Goal: Information Seeking & Learning: Learn about a topic

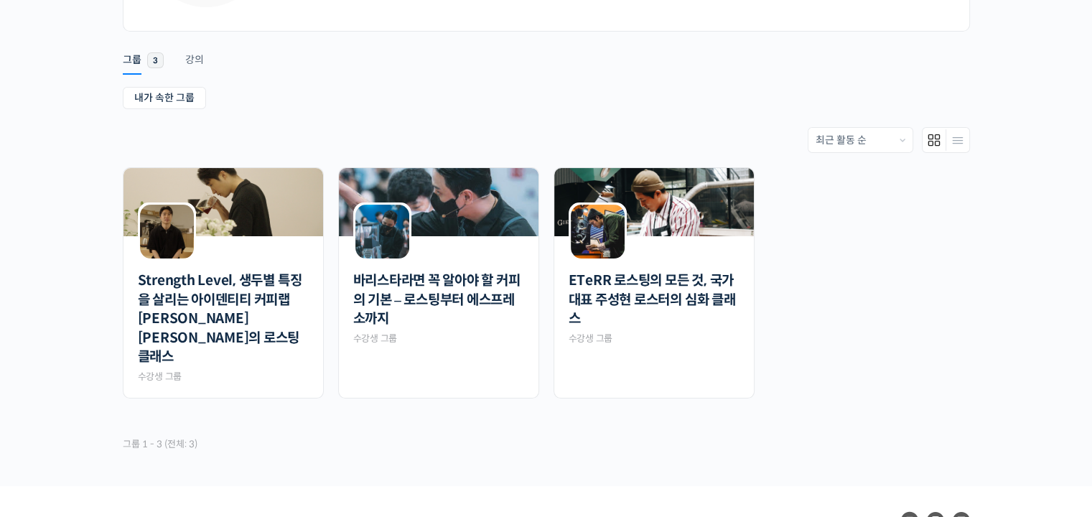
scroll to position [267, 0]
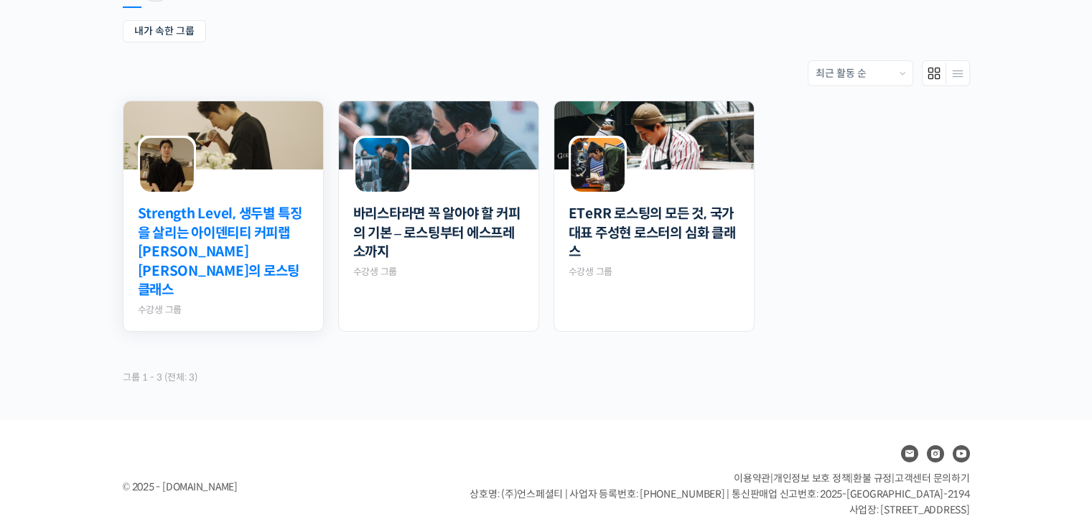
click at [269, 232] on link "Strength Level, 생두별 특징을 살리는 아이덴티티 커피랩 윤원균 대표의 로스팅 클래스" at bounding box center [223, 253] width 171 height 96
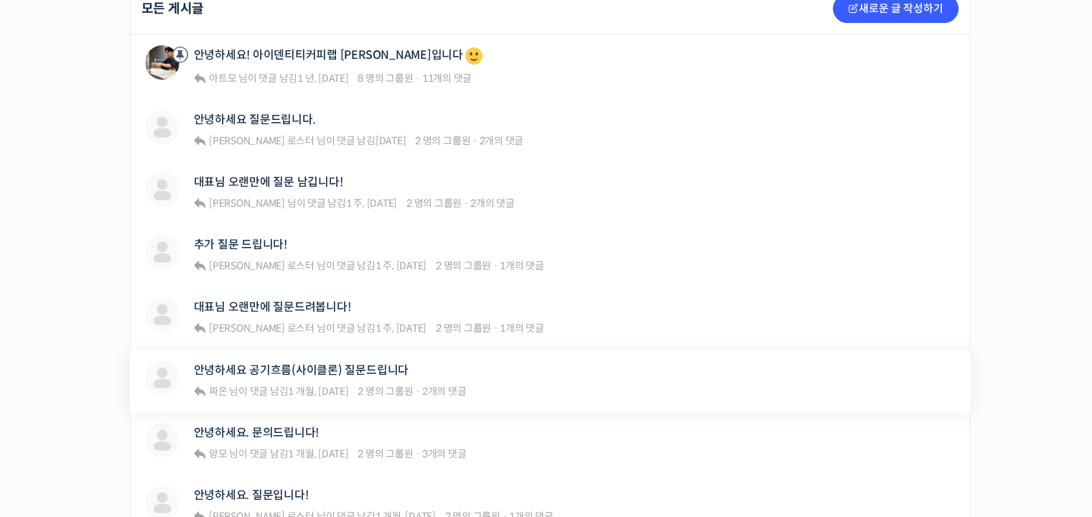
scroll to position [215, 0]
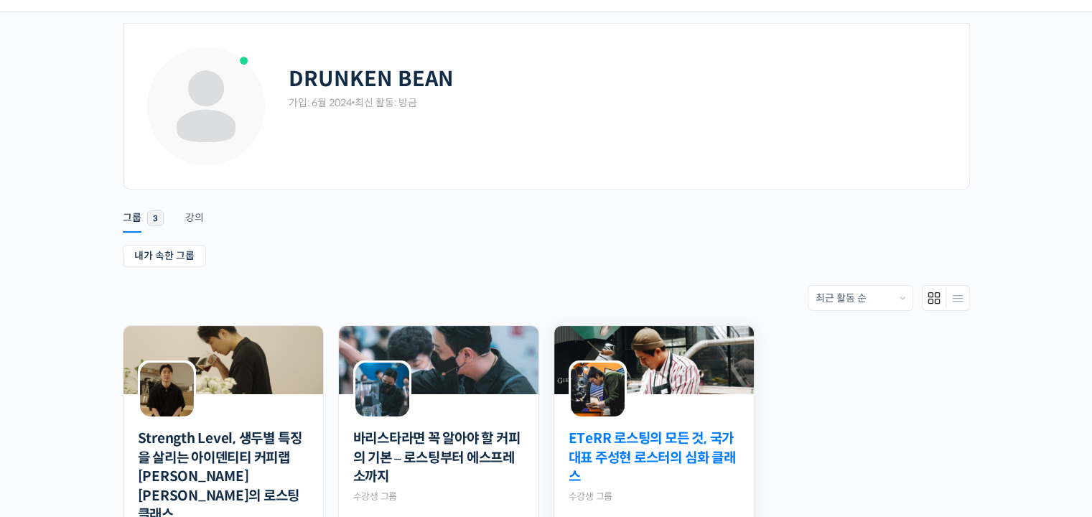
click at [690, 460] on link "ETeRR 로스팅의 모든 것, 국가대표 주성현 로스터의 심화 클래스" at bounding box center [654, 458] width 171 height 57
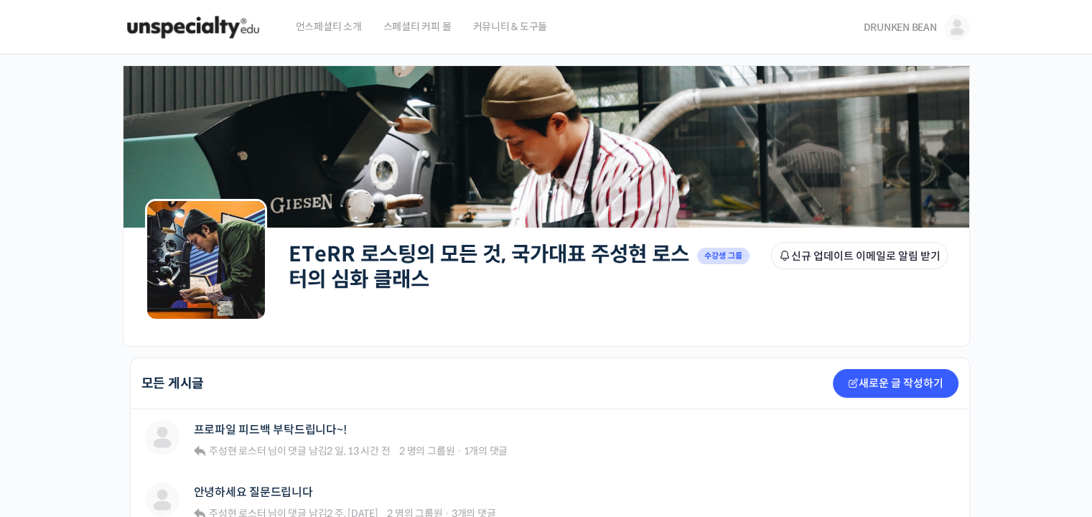
click at [906, 21] on span "DRUNKEN BEAN" at bounding box center [899, 27] width 73 height 13
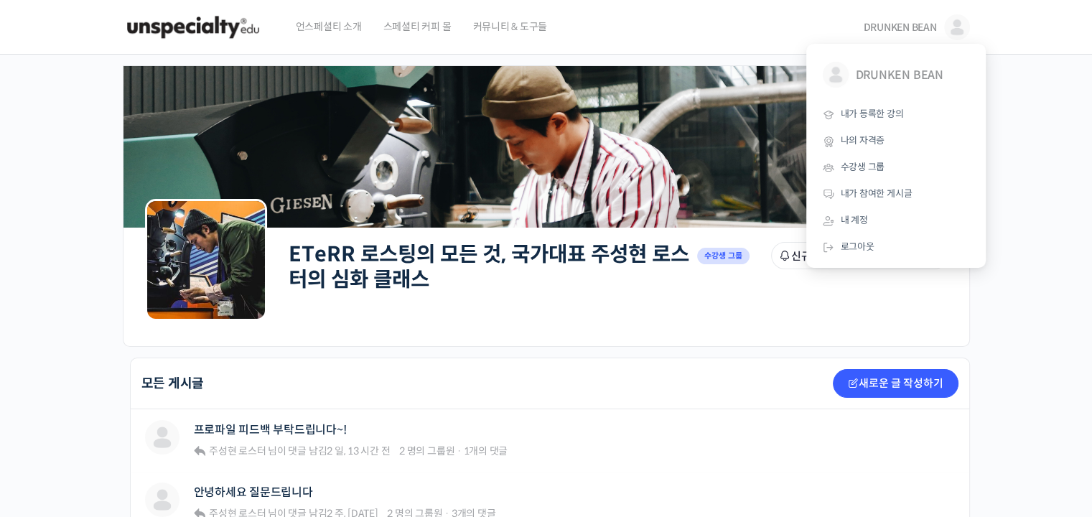
click at [345, 33] on span "언스페셜티 소개" at bounding box center [329, 26] width 66 height 55
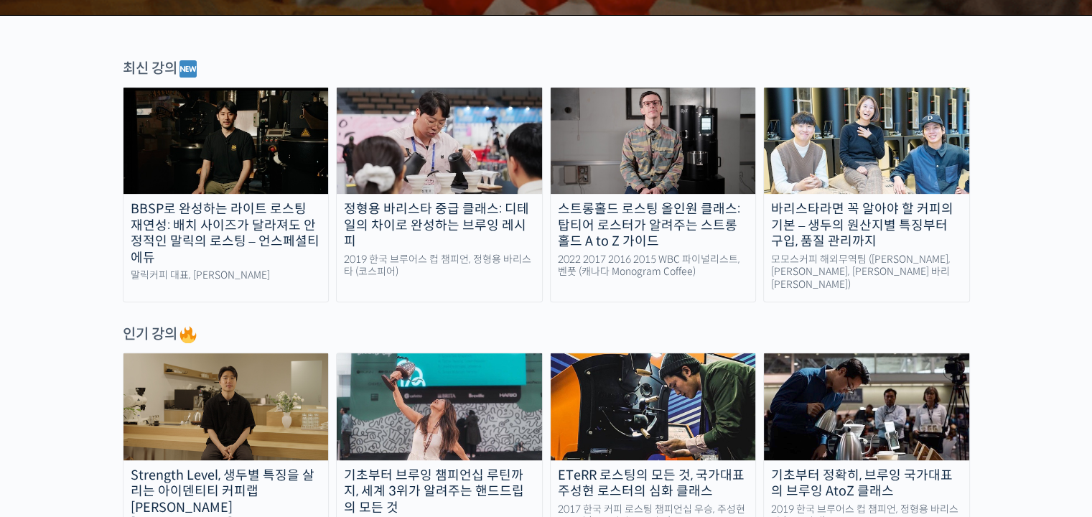
scroll to position [503, 0]
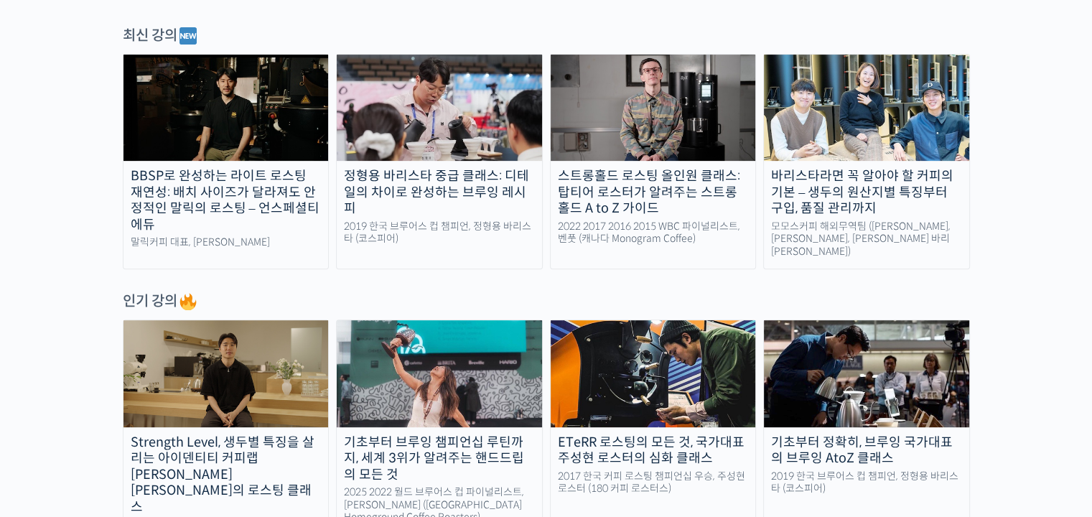
click at [675, 120] on img at bounding box center [653, 108] width 205 height 106
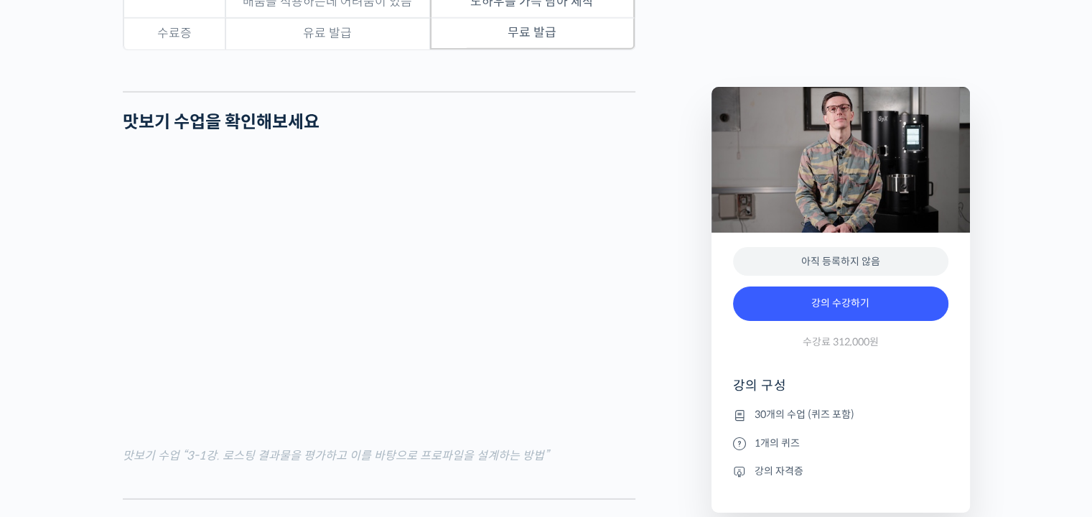
scroll to position [4669, 0]
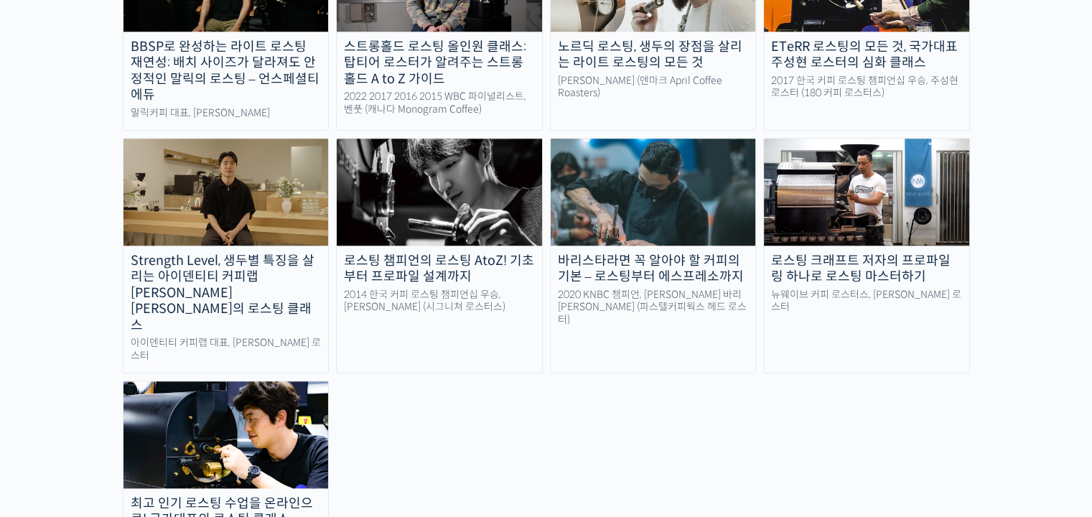
scroll to position [1508, 0]
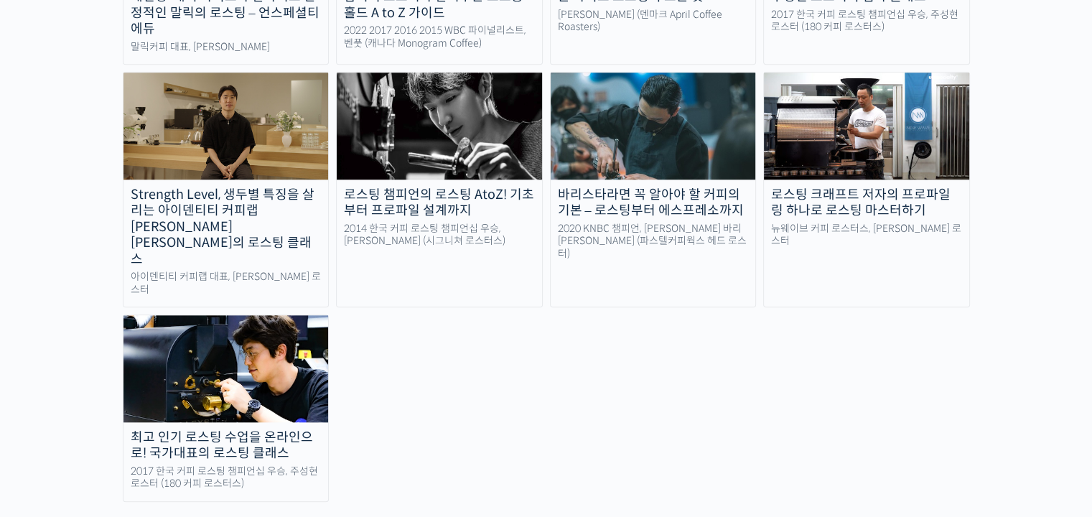
click at [274, 315] on img at bounding box center [226, 368] width 205 height 106
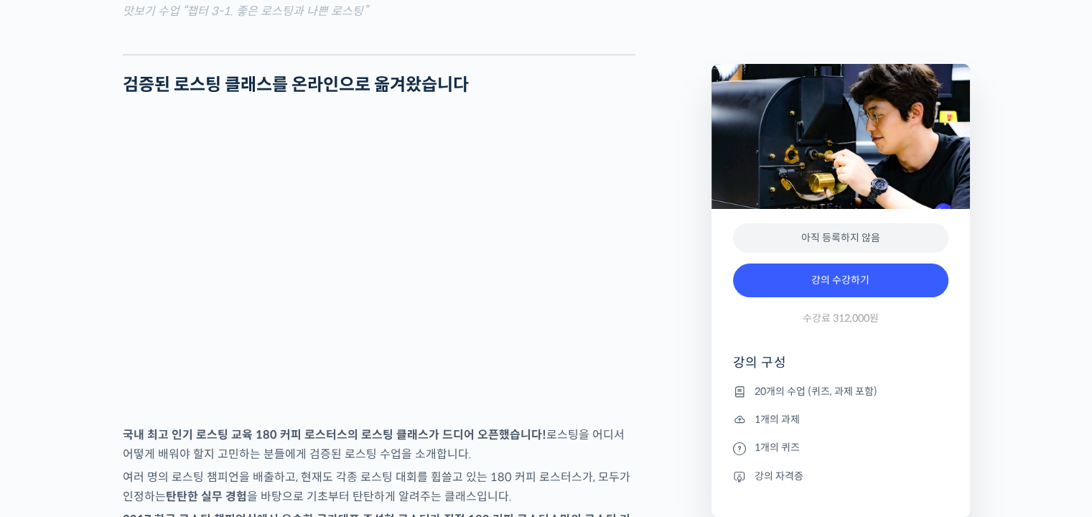
scroll to position [2011, 0]
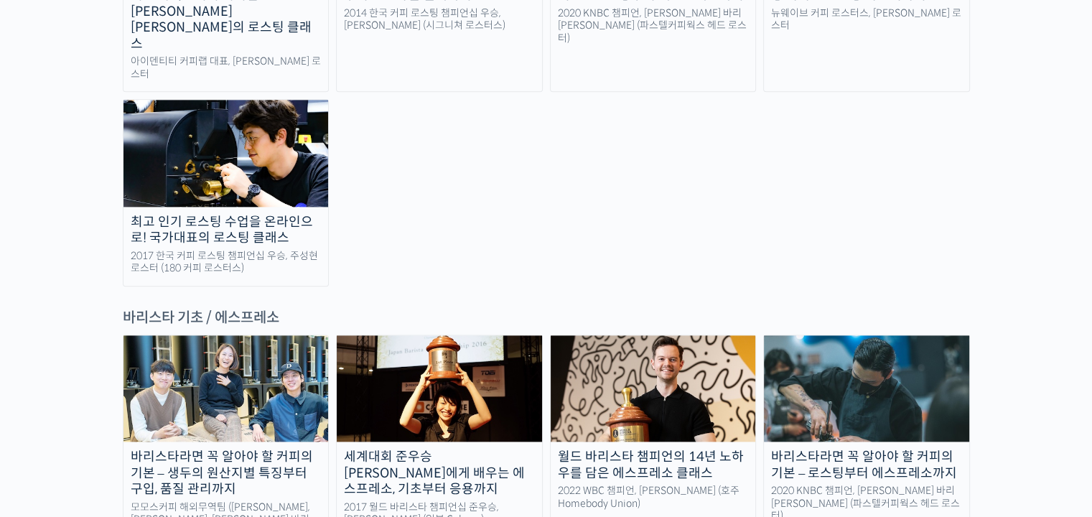
scroll to position [1365, 0]
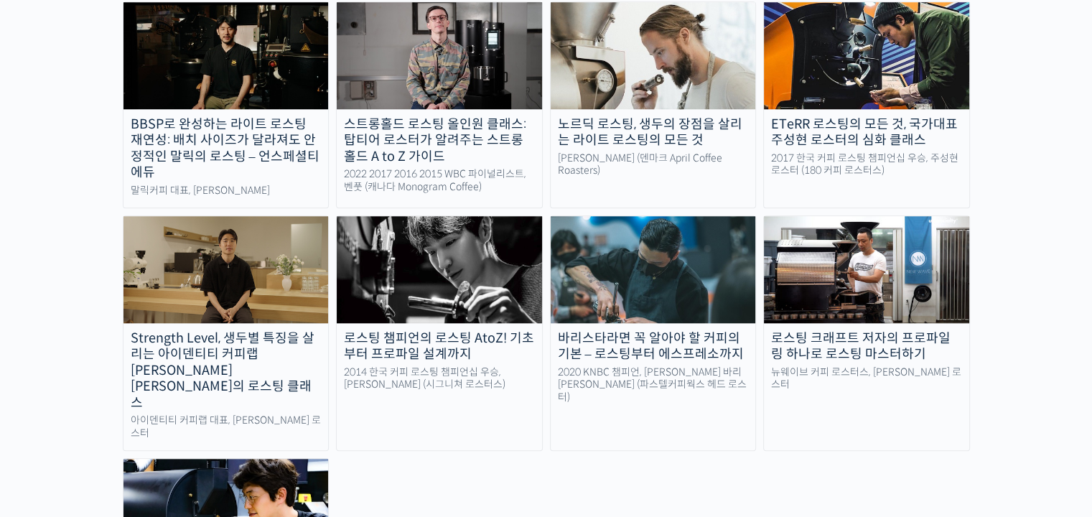
click at [486, 221] on img at bounding box center [439, 269] width 205 height 106
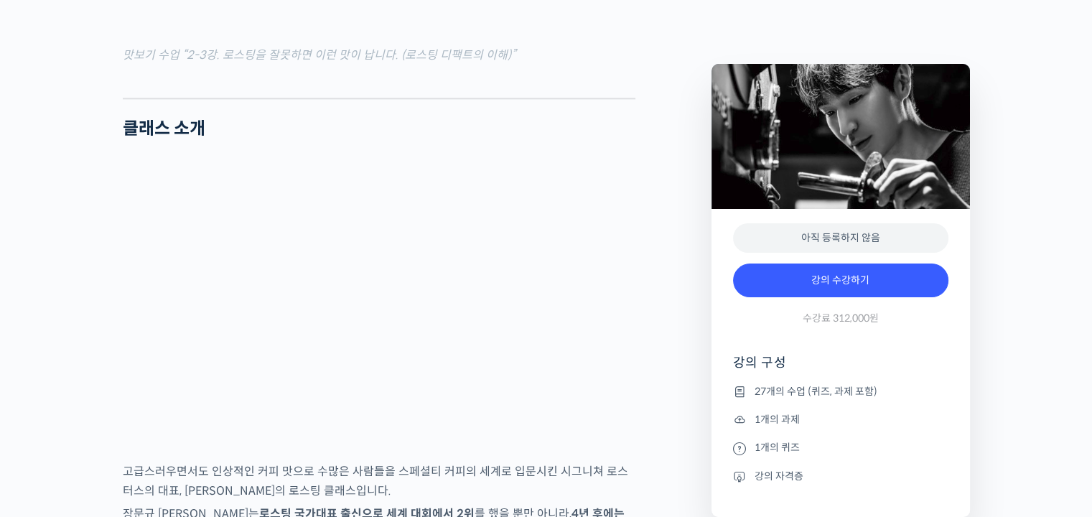
scroll to position [1796, 0]
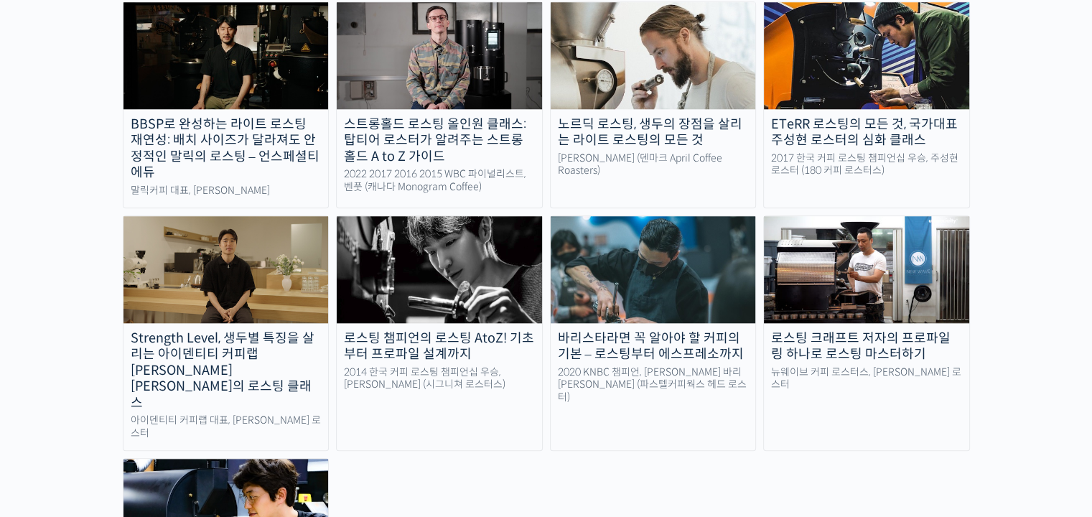
scroll to position [1365, 0]
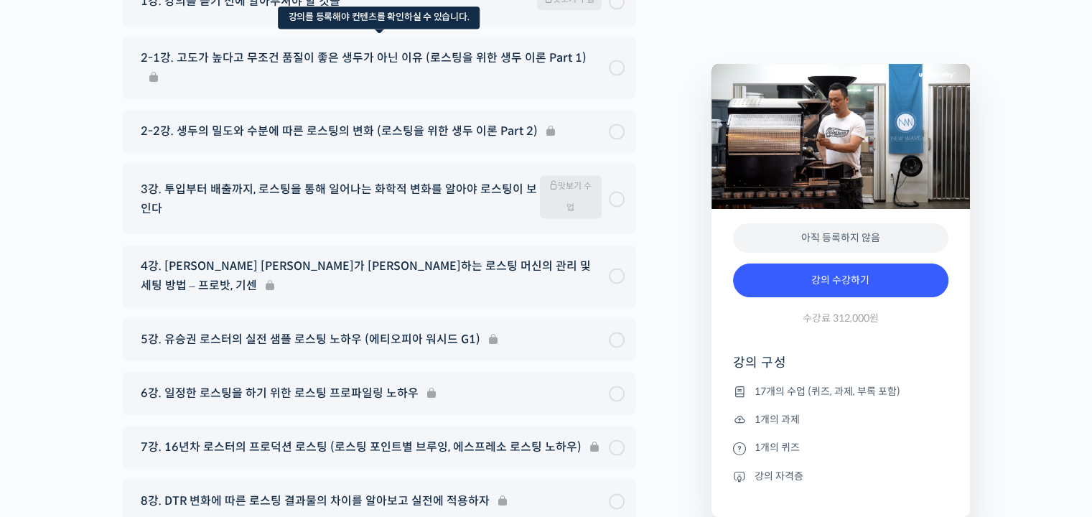
scroll to position [7614, 0]
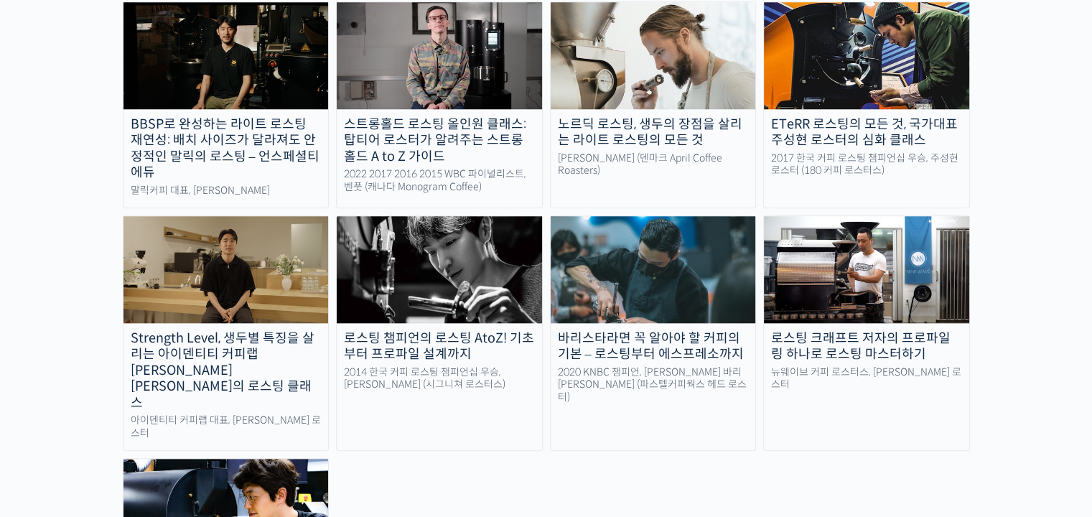
scroll to position [1221, 0]
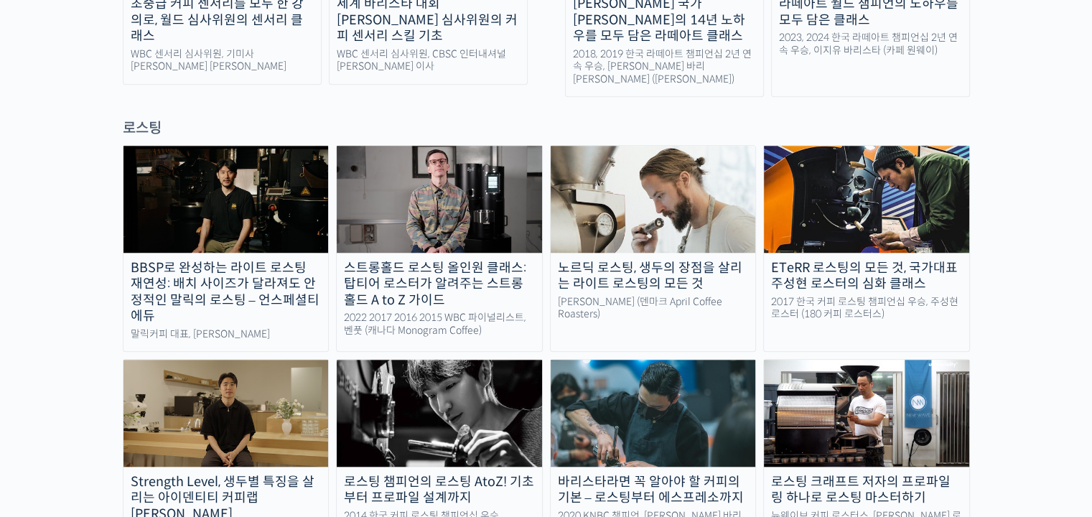
click at [669, 149] on img at bounding box center [653, 199] width 205 height 106
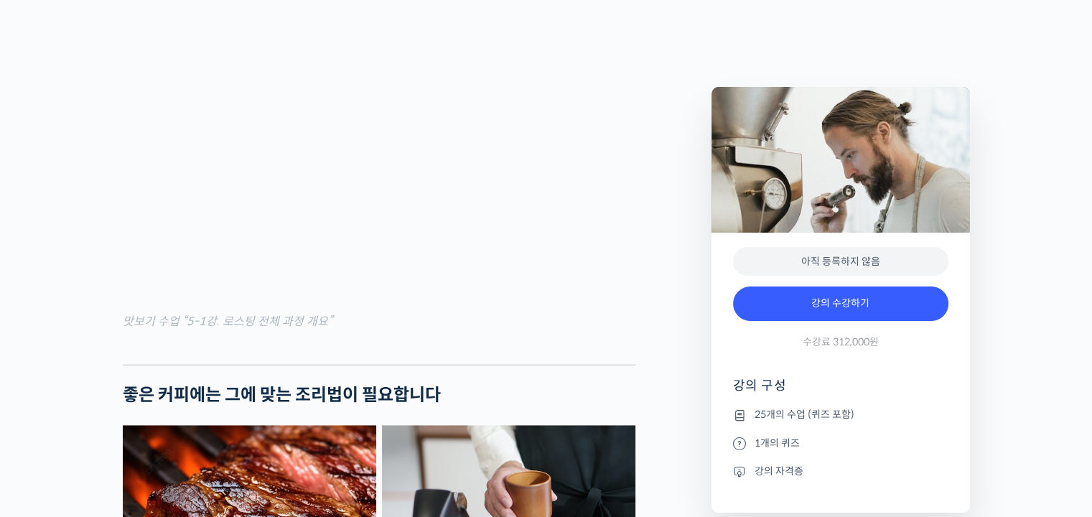
scroll to position [2011, 0]
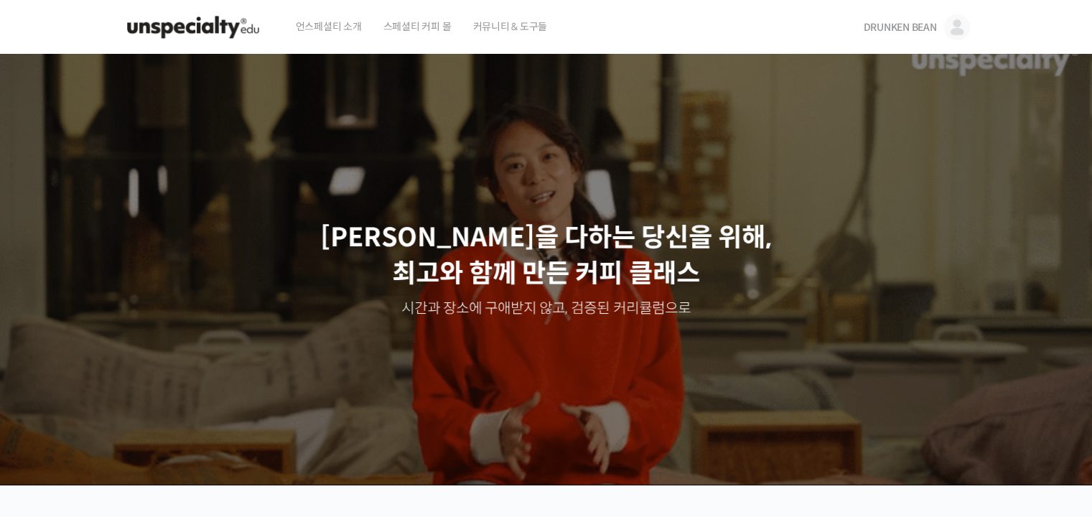
click at [863, 25] on span "DRUNKEN BEAN" at bounding box center [899, 27] width 73 height 13
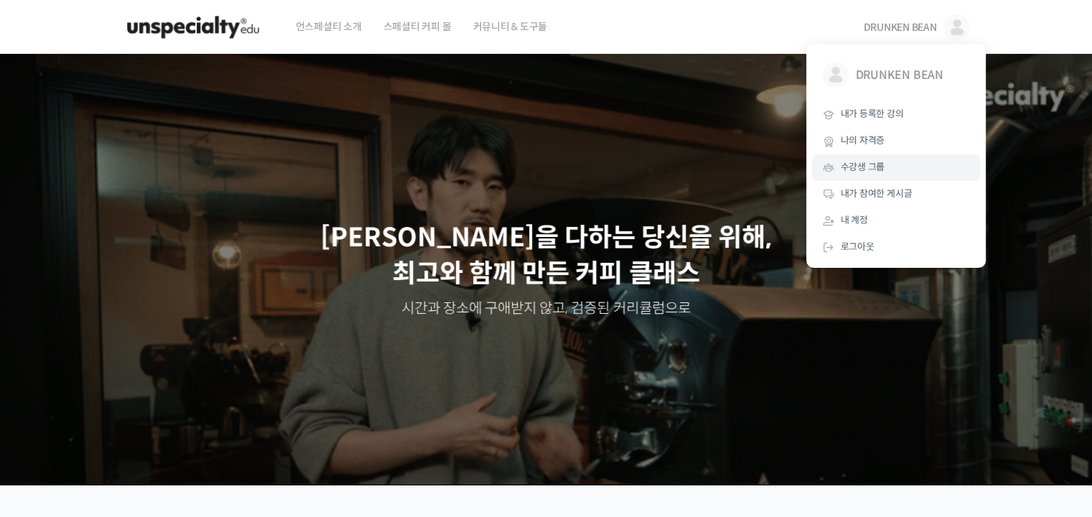
click at [871, 163] on span "수강생 그룹" at bounding box center [863, 167] width 45 height 12
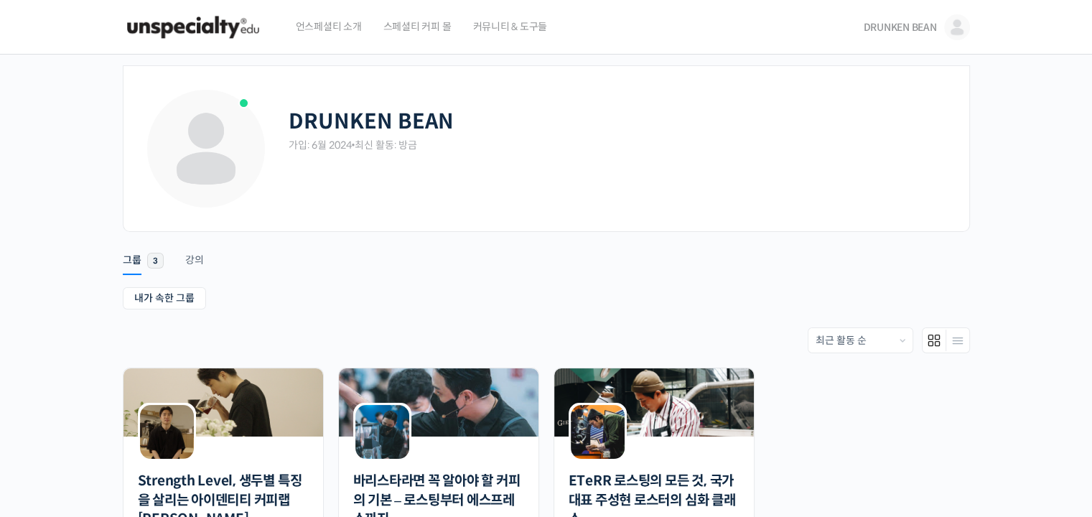
click at [889, 25] on span "DRUNKEN BEAN" at bounding box center [899, 27] width 73 height 13
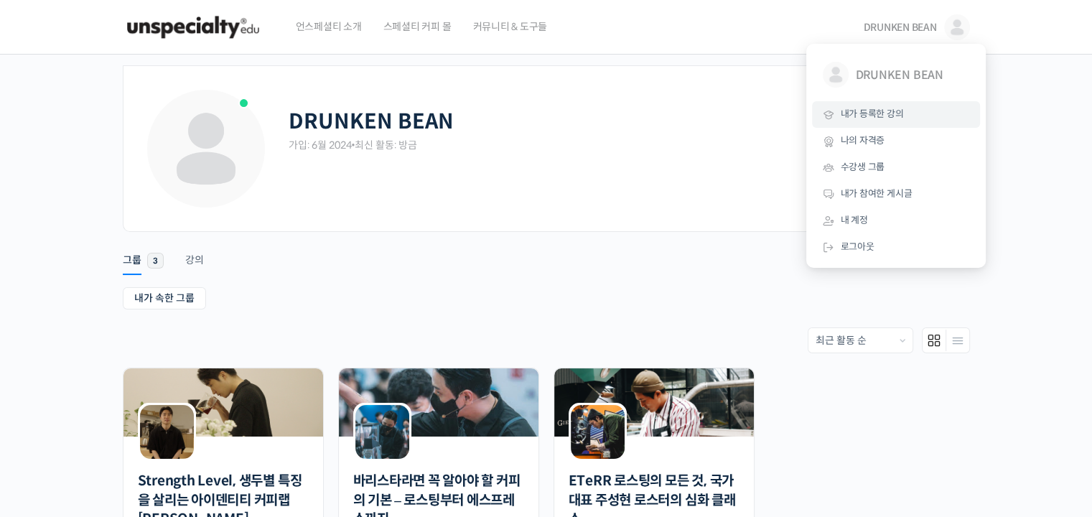
click at [888, 115] on span "내가 등록한 강의" at bounding box center [872, 114] width 63 height 12
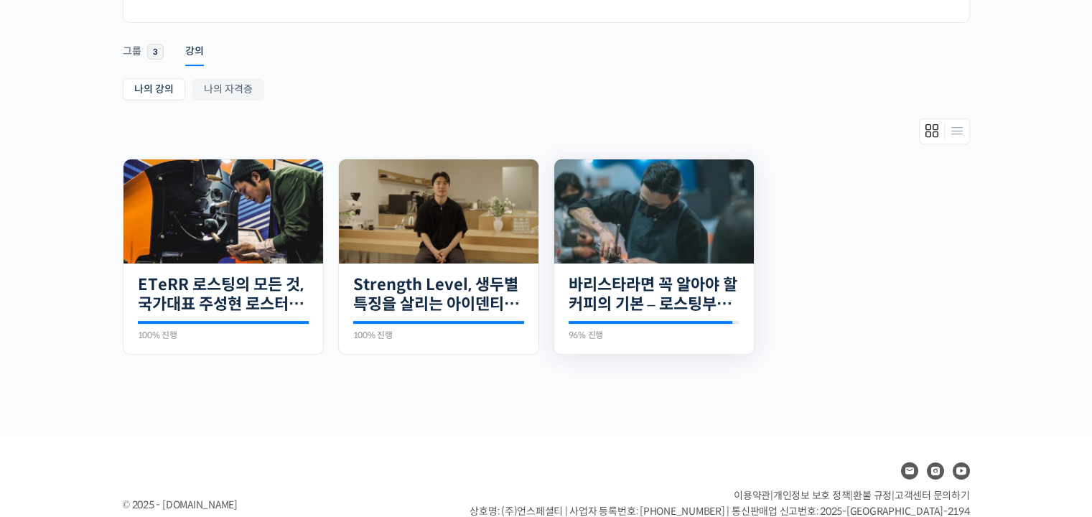
scroll to position [215, 0]
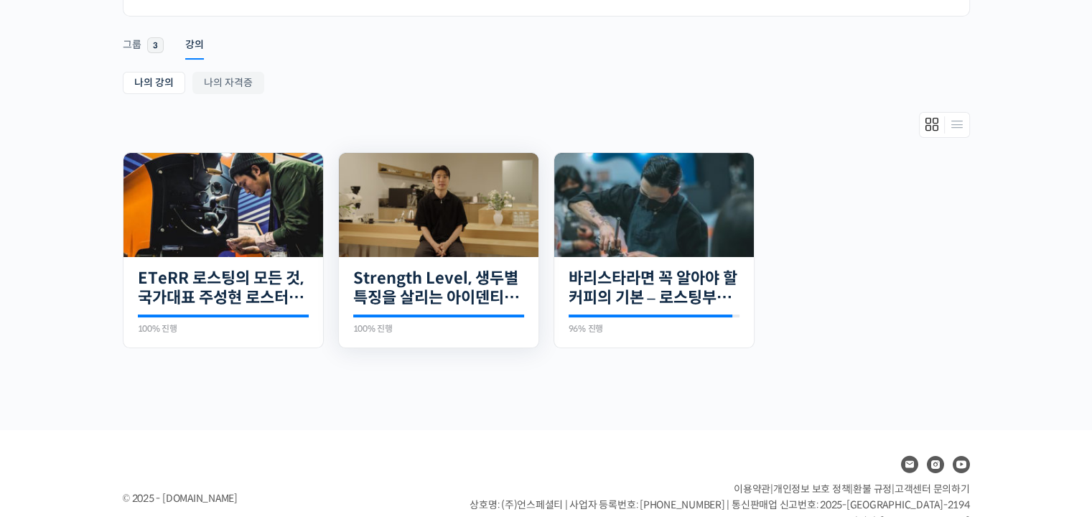
click at [427, 221] on img at bounding box center [439, 205] width 200 height 104
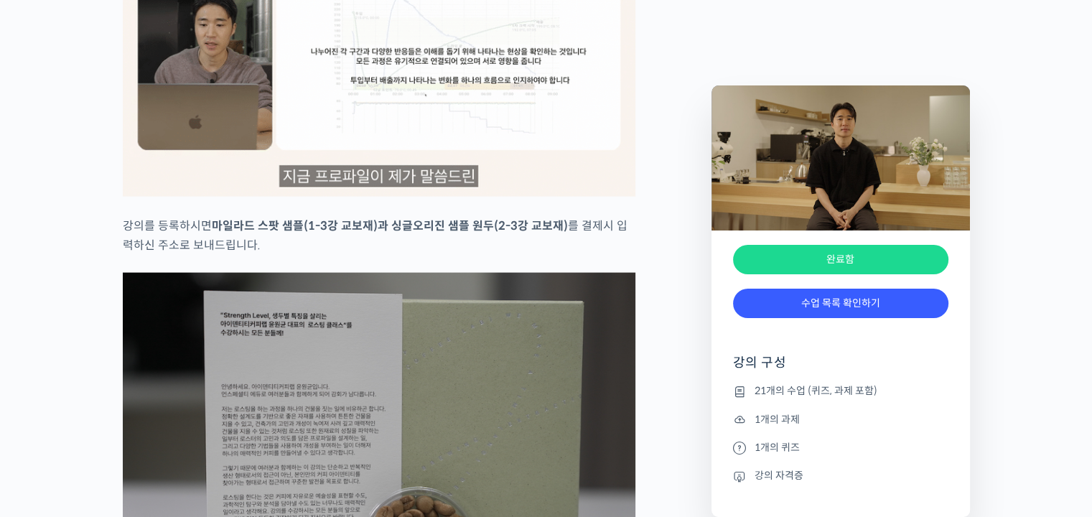
scroll to position [3088, 0]
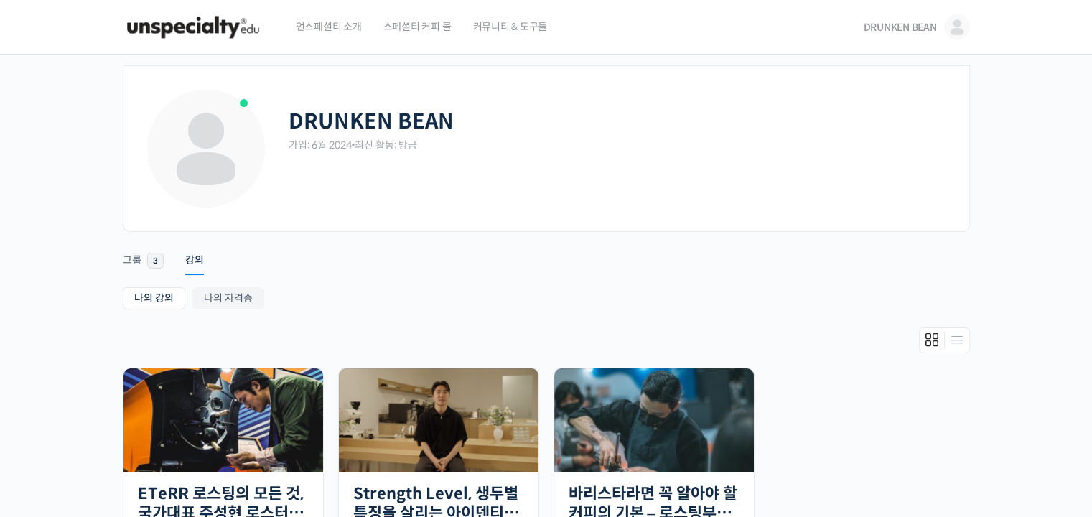
click at [906, 19] on link "DRUNKEN BEAN" at bounding box center [916, 27] width 106 height 55
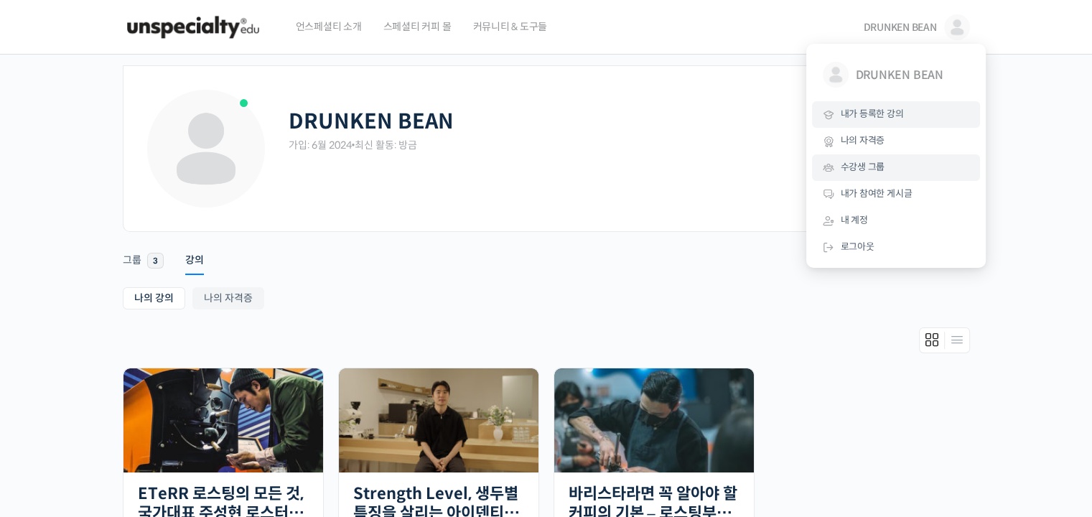
click at [882, 169] on span "수강생 그룹" at bounding box center [863, 167] width 45 height 12
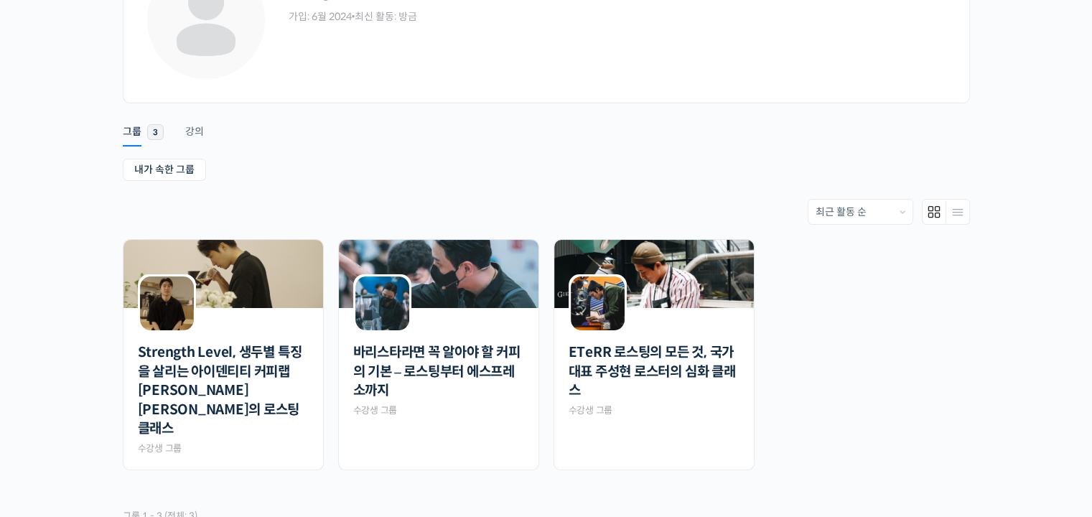
scroll to position [267, 0]
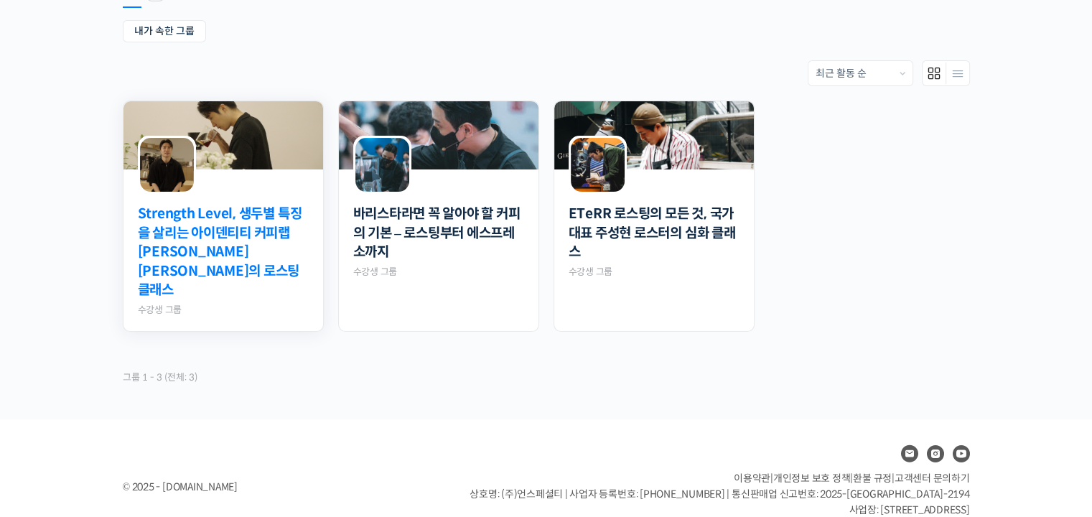
click at [264, 241] on link "Strength Level, 생두별 특징을 살리는 아이덴티티 커피랩 [PERSON_NAME] [PERSON_NAME]의 로스팅 클래스" at bounding box center [223, 253] width 171 height 96
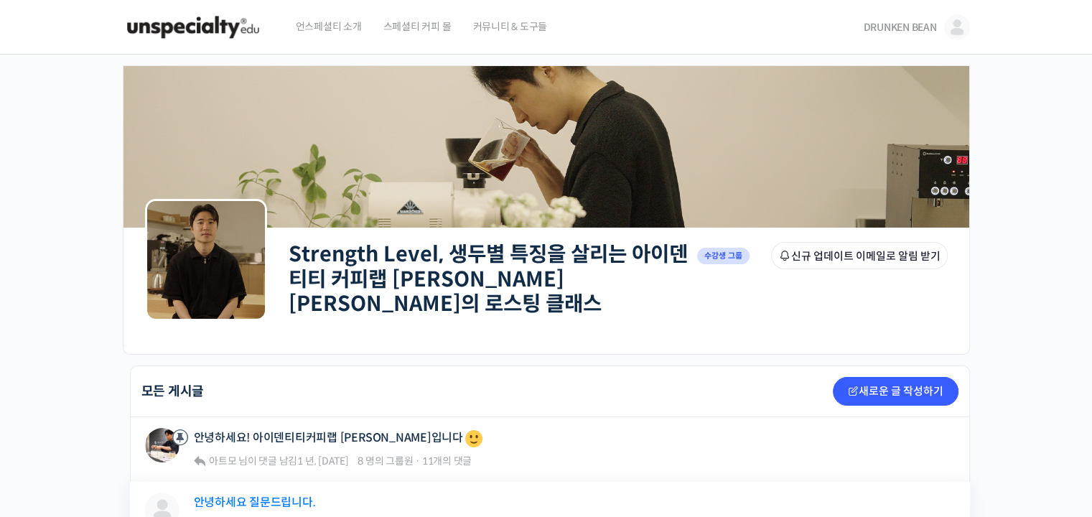
click at [295, 496] on link "안녕하세요 질문드립니다." at bounding box center [255, 503] width 122 height 14
